Goal: Entertainment & Leisure: Consume media (video, audio)

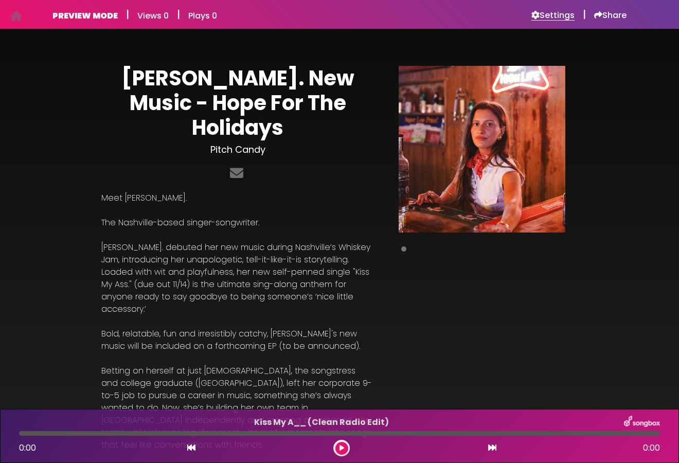
click at [565, 20] on h6 "Settings" at bounding box center [553, 15] width 43 height 10
click at [537, 15] on h6 "Settings" at bounding box center [553, 15] width 43 height 10
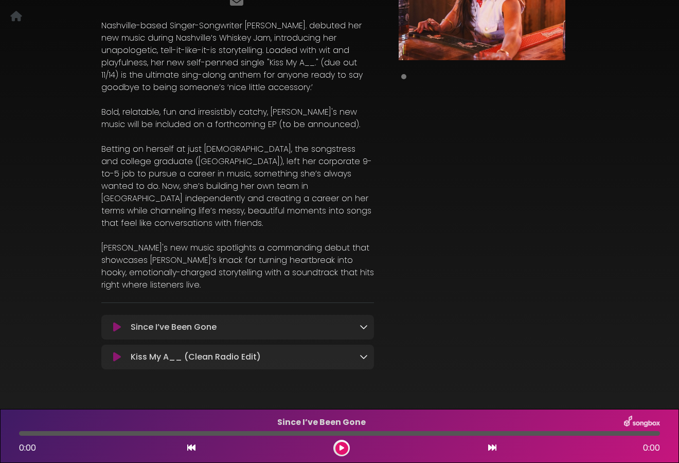
scroll to position [173, 0]
click at [339, 447] on button at bounding box center [342, 448] width 13 height 13
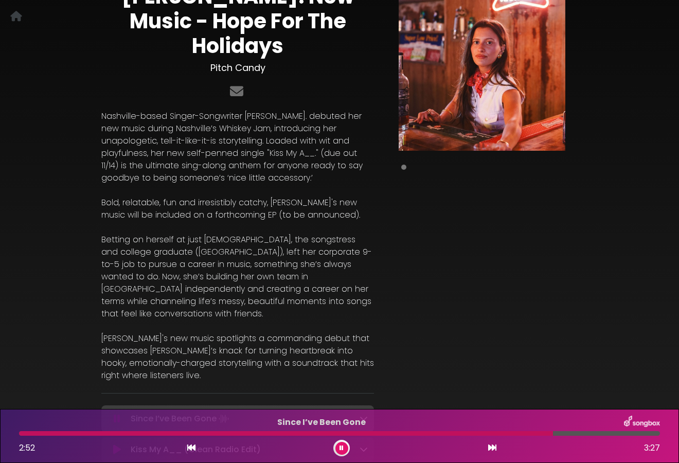
scroll to position [85, 0]
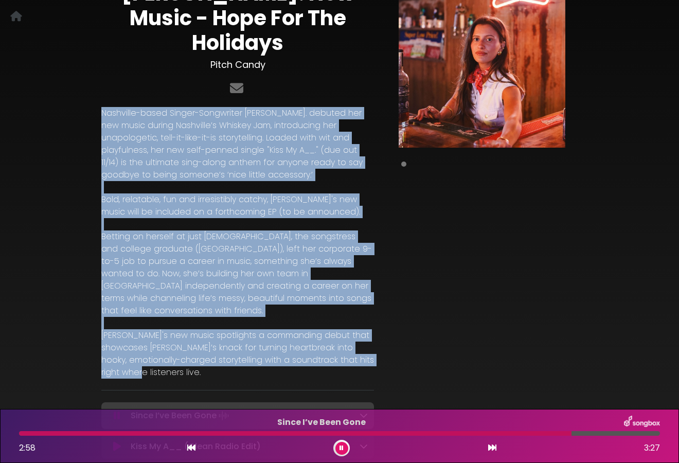
drag, startPoint x: 209, startPoint y: 348, endPoint x: 95, endPoint y: 91, distance: 281.5
click at [95, 91] on div "NORA. New Music - Hope For The Holidays Pitch Candy ×" at bounding box center [339, 216] width 587 height 520
copy div "Nashville-based Singer-Songwriter NORA. debuted her new music during Nashville’…"
click at [93, 76] on div "NORA. New Music - Hope For The Holidays Pitch Candy ×" at bounding box center [339, 216] width 587 height 520
